Goal: Browse casually

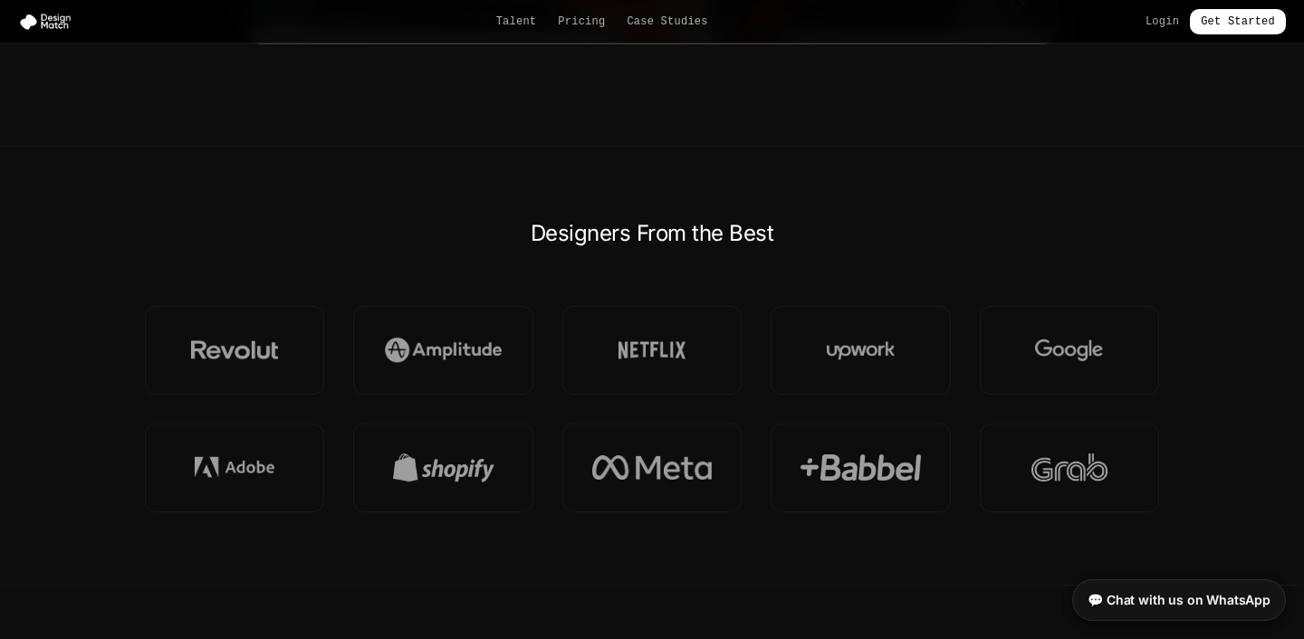
scroll to position [1200, 0]
click at [592, 19] on link "Pricing" at bounding box center [581, 21] width 47 height 14
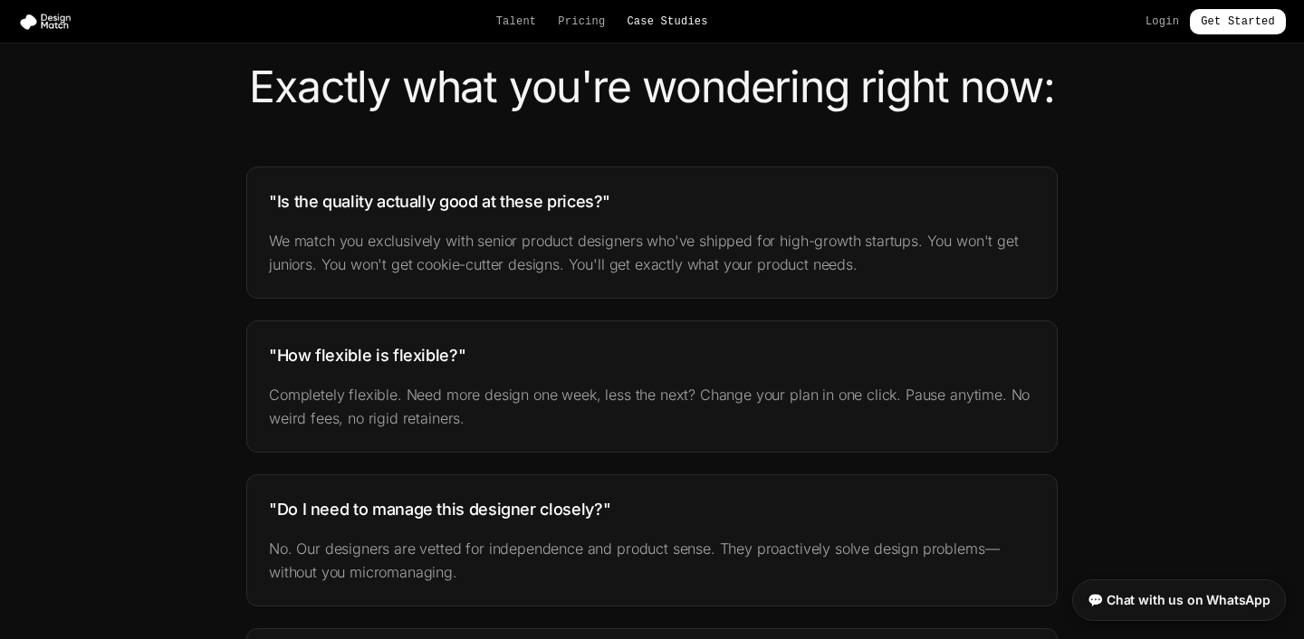
click at [667, 25] on link "Case Studies" at bounding box center [666, 21] width 81 height 14
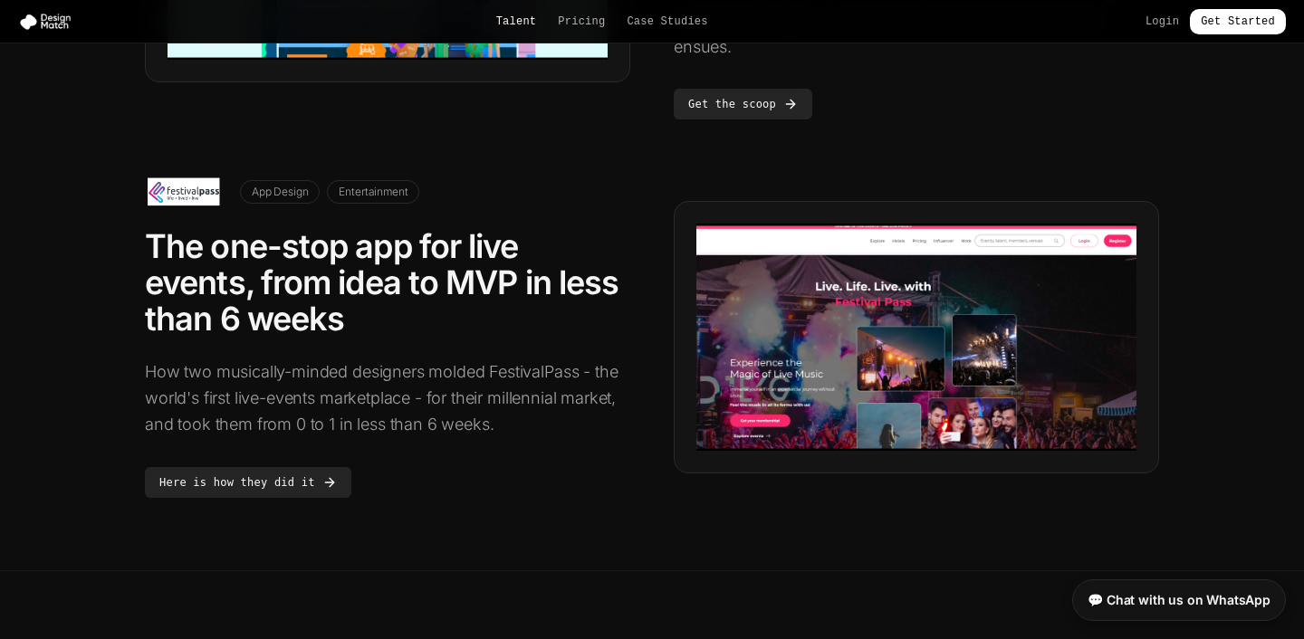
click at [509, 22] on link "Talent" at bounding box center [516, 21] width 41 height 14
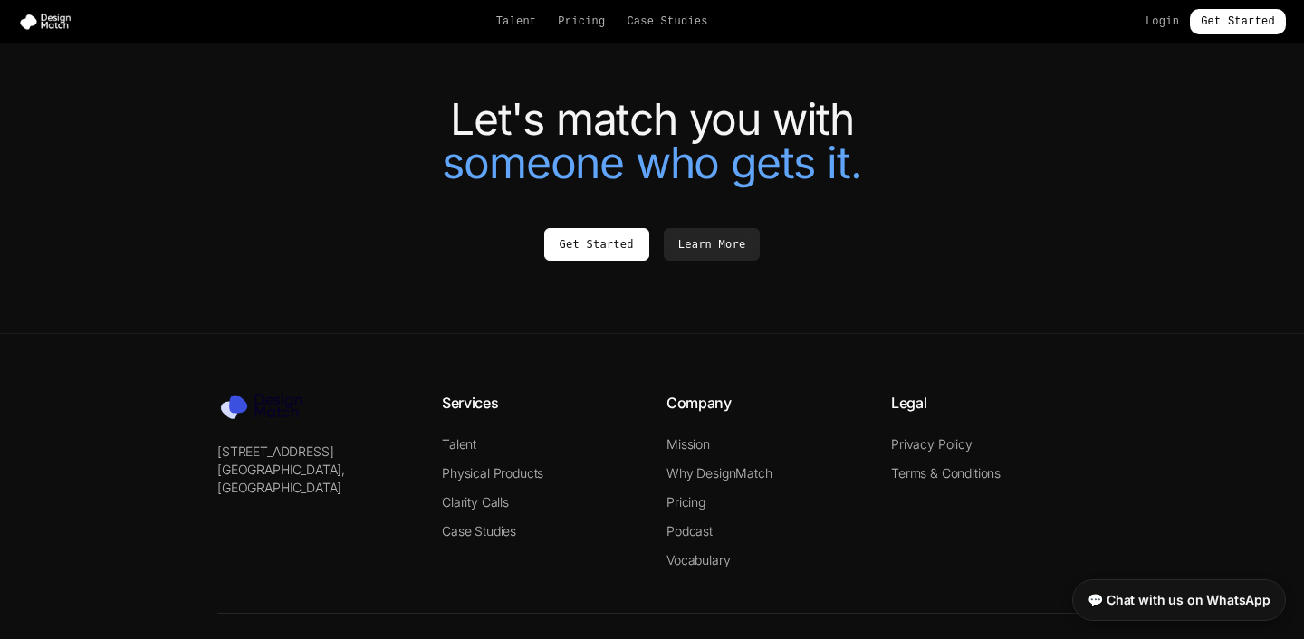
scroll to position [4091, 0]
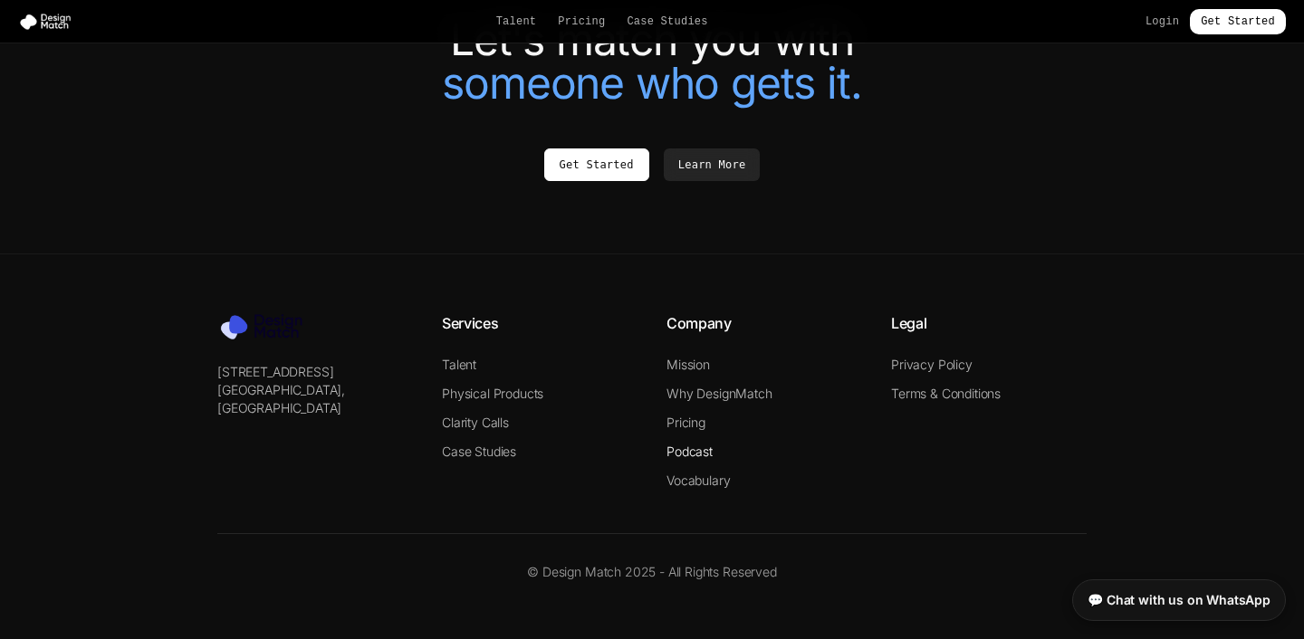
click at [693, 449] on link "Podcast" at bounding box center [689, 451] width 46 height 15
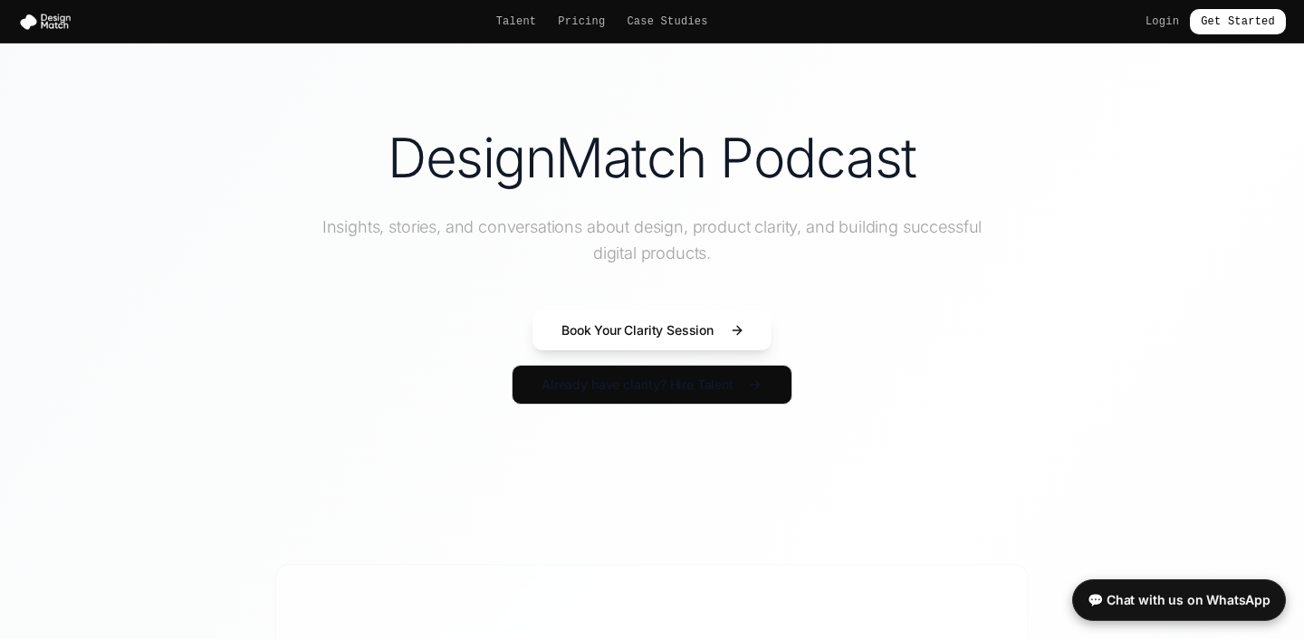
click at [675, 337] on button "Book Your Clarity Session" at bounding box center [651, 330] width 239 height 40
